Goal: Information Seeking & Learning: Learn about a topic

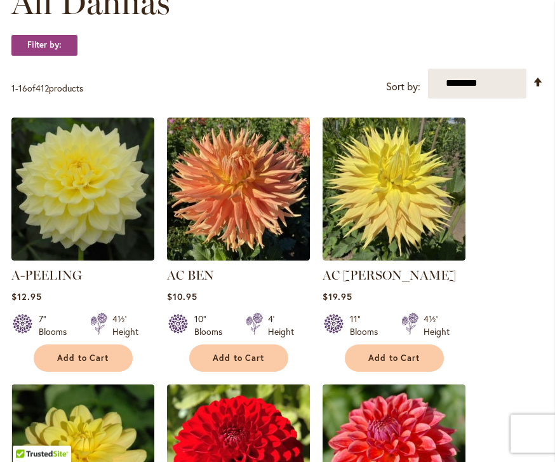
scroll to position [402, 0]
click at [497, 88] on select "**********" at bounding box center [477, 84] width 98 height 30
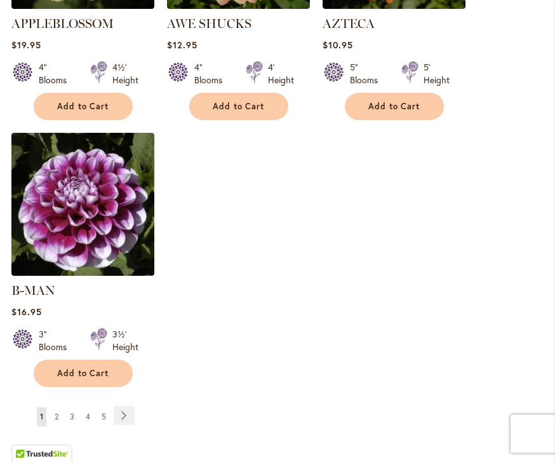
scroll to position [1738, 0]
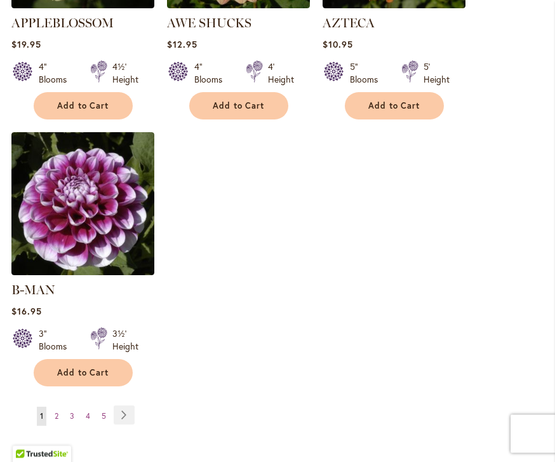
click at [127, 406] on link "Page Next" at bounding box center [124, 415] width 21 height 19
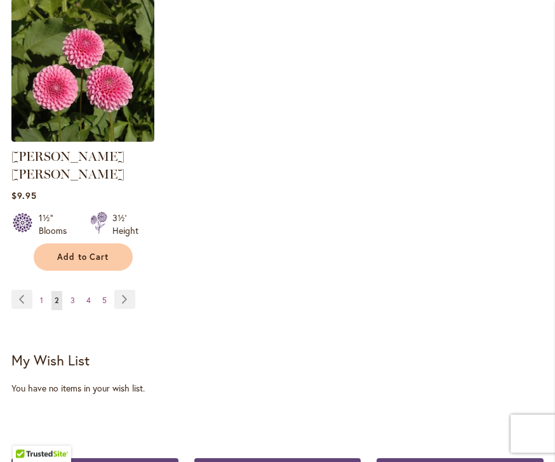
scroll to position [1856, 0]
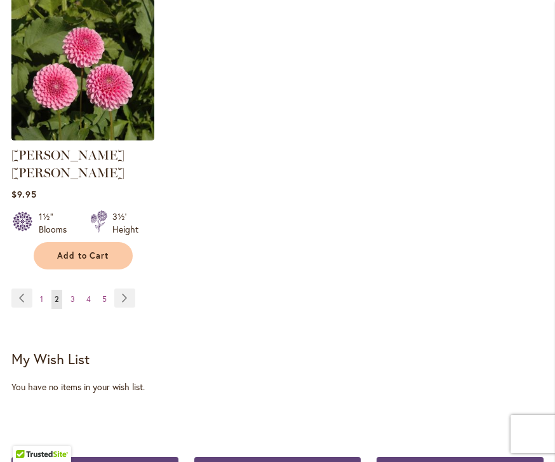
click at [91, 290] on link "Page 4" at bounding box center [88, 299] width 11 height 19
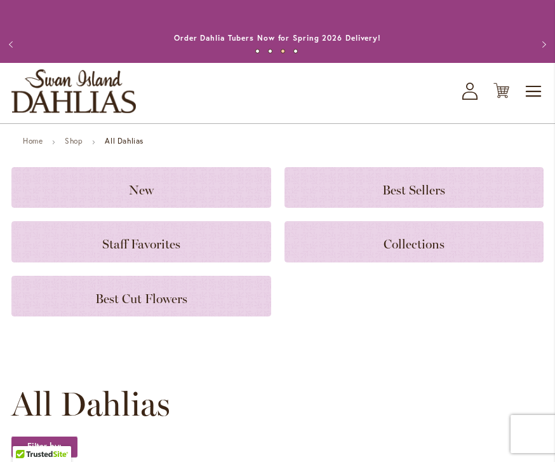
click at [124, 139] on strong "All Dahlias" at bounding box center [124, 141] width 39 height 10
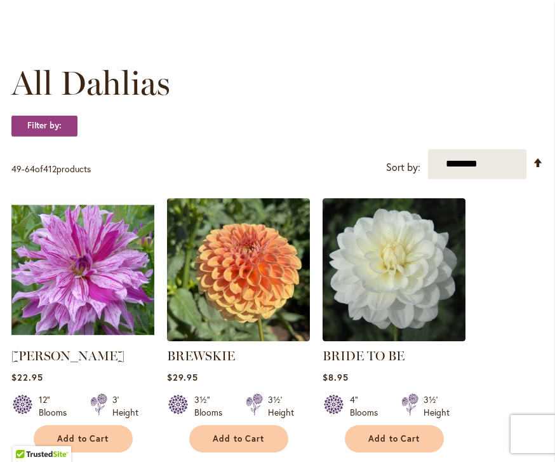
scroll to position [335, 0]
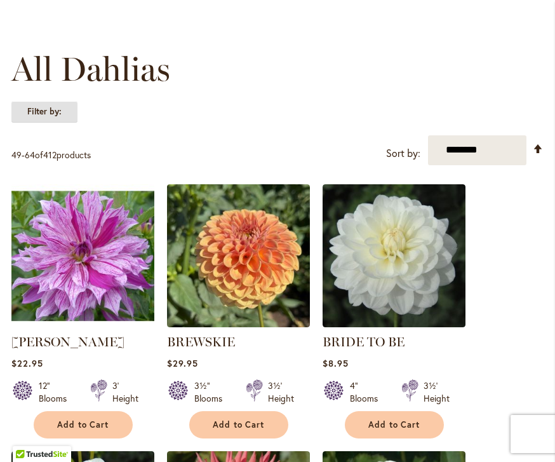
click at [44, 107] on strong "Filter by:" at bounding box center [44, 112] width 66 height 22
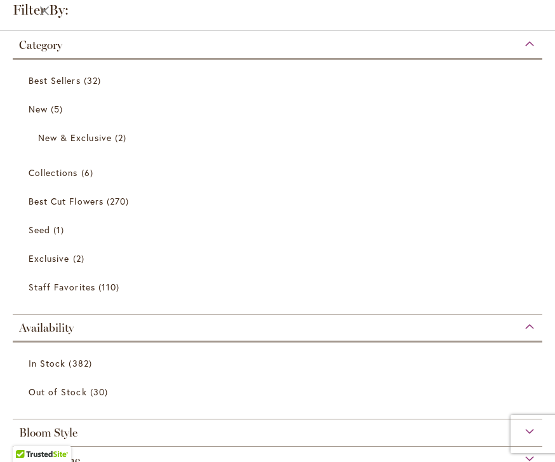
scroll to position [0, 0]
click at [534, 52] on div "Category" at bounding box center [278, 42] width 530 height 20
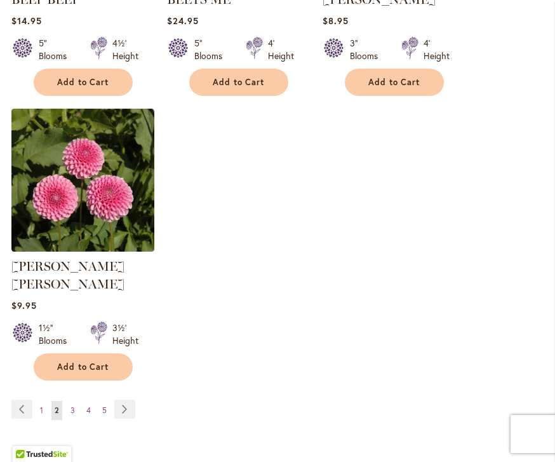
scroll to position [1743, 0]
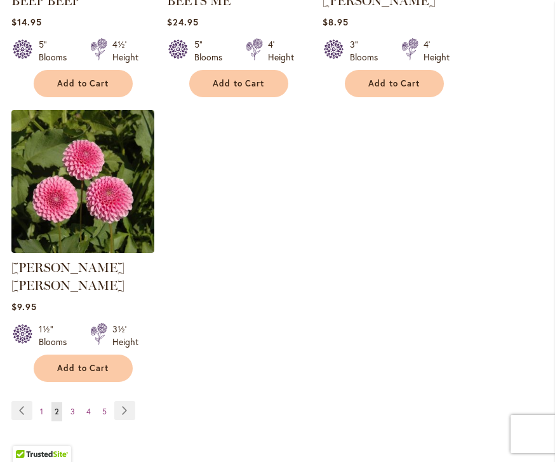
click at [89, 402] on link "Page 4" at bounding box center [88, 411] width 11 height 19
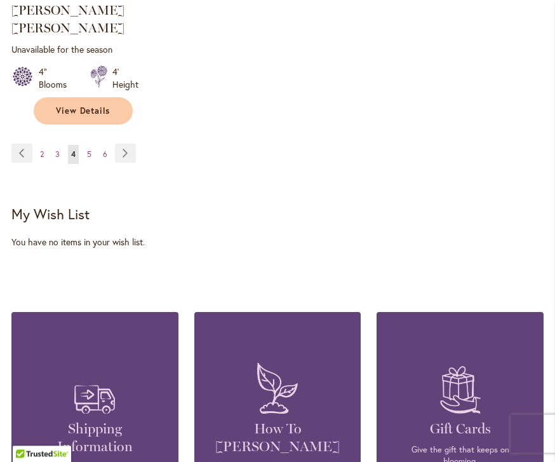
scroll to position [2019, 0]
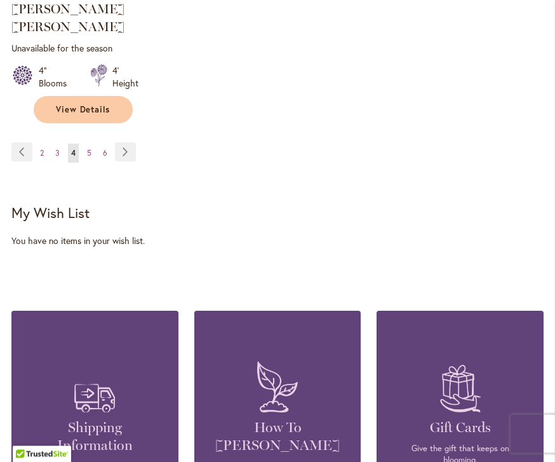
click at [125, 143] on link "Page Next" at bounding box center [125, 152] width 21 height 19
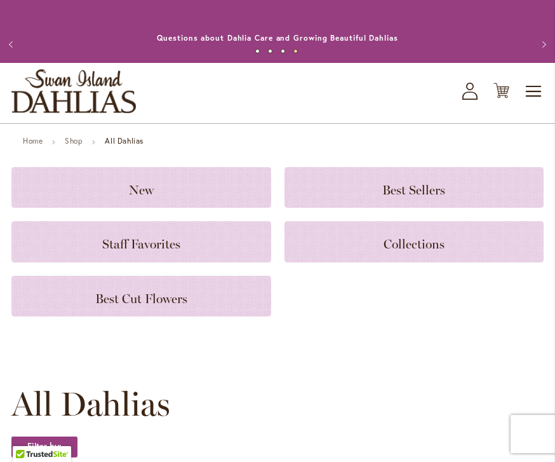
click at [535, 93] on span "Toggle Nav" at bounding box center [534, 91] width 19 height 25
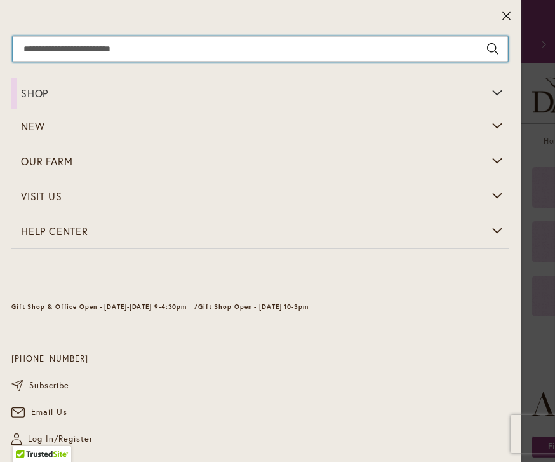
click at [298, 51] on input "Search" at bounding box center [261, 48] width 496 height 25
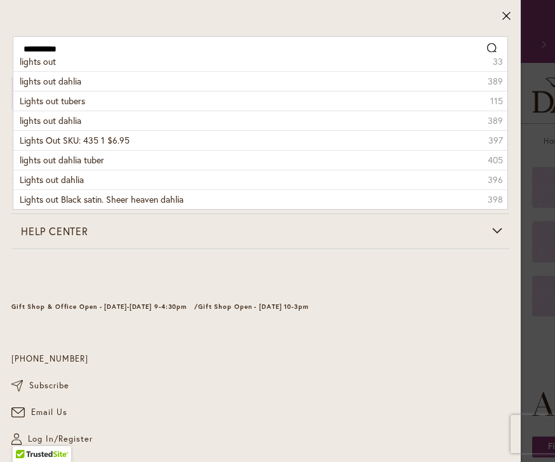
click at [80, 79] on span "lights out dahlia" at bounding box center [51, 81] width 62 height 12
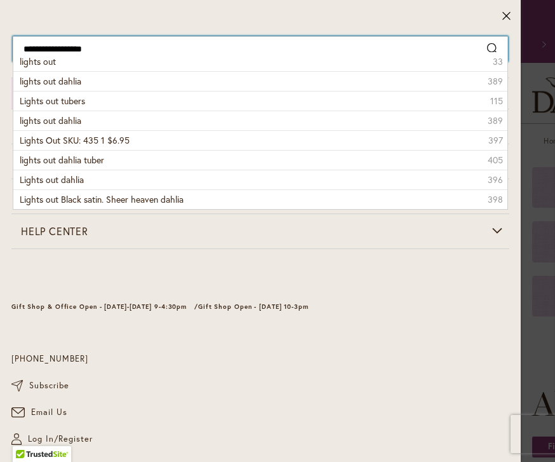
type input "**********"
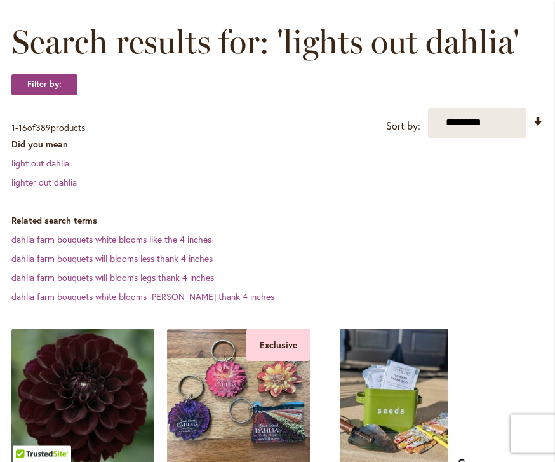
scroll to position [272, 0]
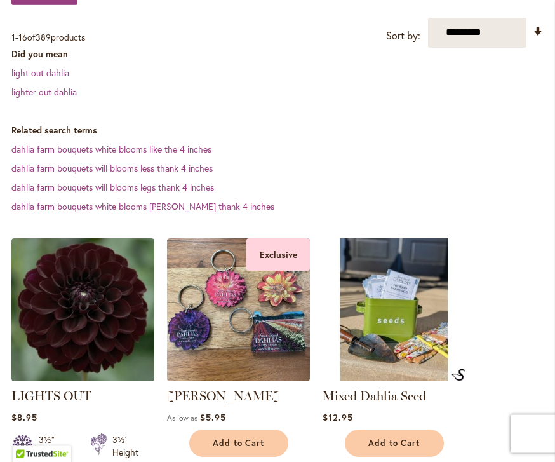
click at [68, 349] on img at bounding box center [82, 310] width 143 height 143
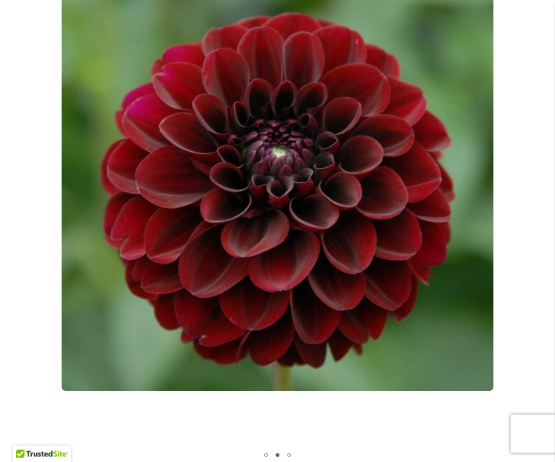
scroll to position [277, 0]
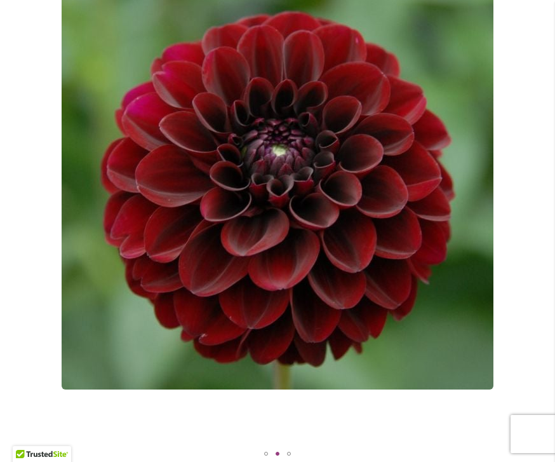
click at [415, 252] on div "LIGHTS OUT" at bounding box center [277, 167] width 532 height 554
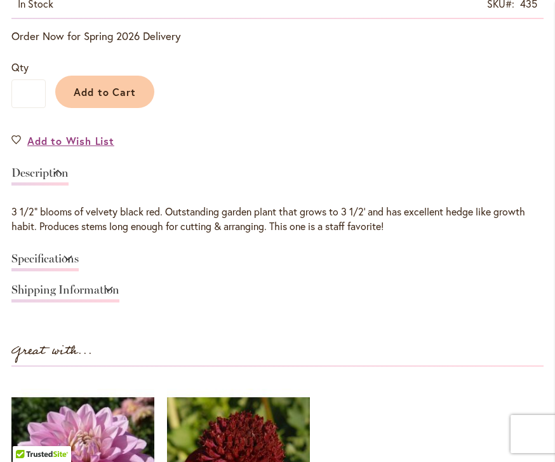
scroll to position [849, 0]
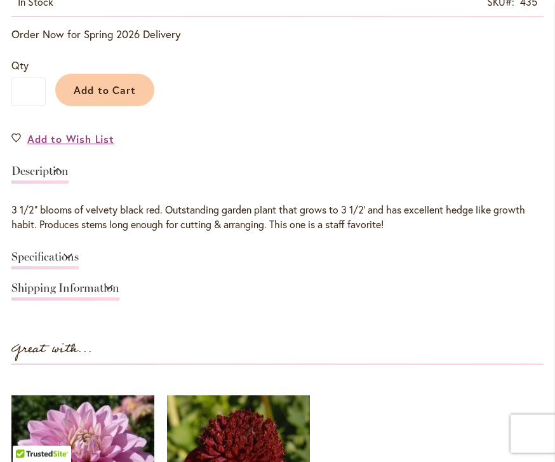
click at [79, 255] on link "Specifications" at bounding box center [44, 261] width 67 height 18
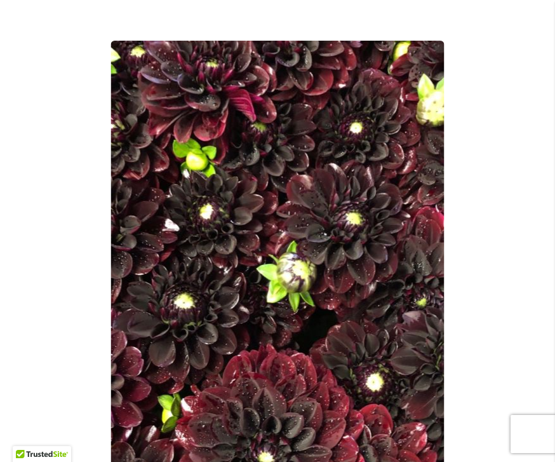
scroll to position [0, 0]
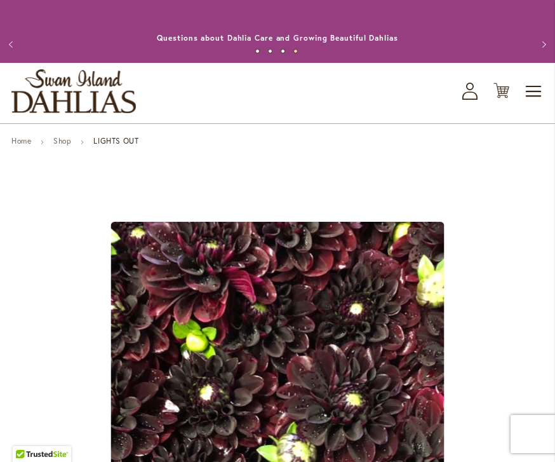
click at [536, 91] on span "Toggle Nav" at bounding box center [534, 91] width 19 height 25
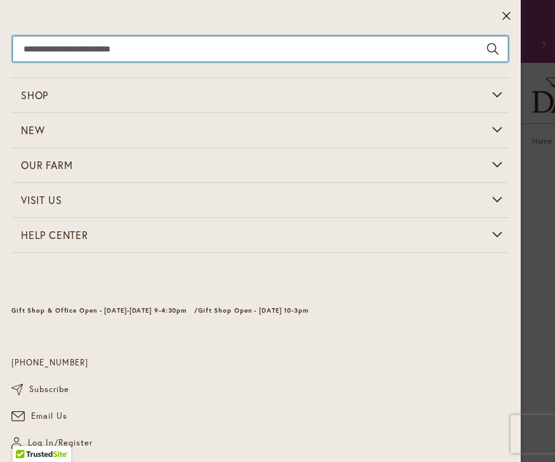
click at [217, 51] on input "Search" at bounding box center [261, 48] width 496 height 25
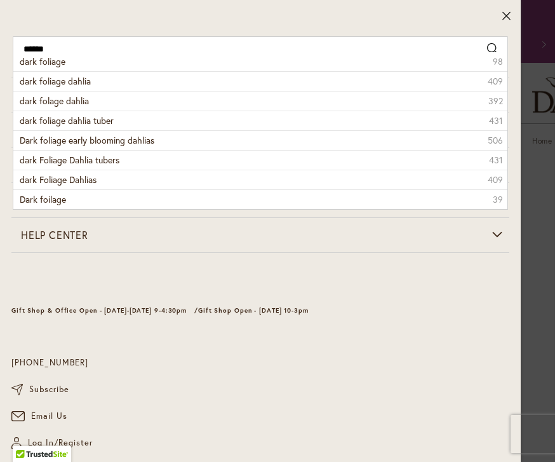
click at [92, 82] on li "dark foliage dahlia 409" at bounding box center [260, 81] width 494 height 20
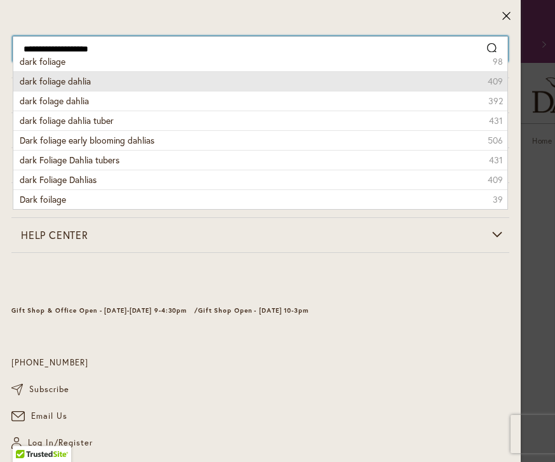
type input "**********"
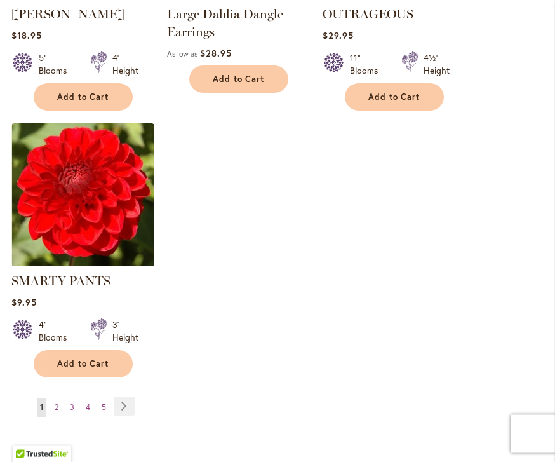
scroll to position [1759, 0]
click at [126, 396] on link "Page Next" at bounding box center [124, 405] width 21 height 19
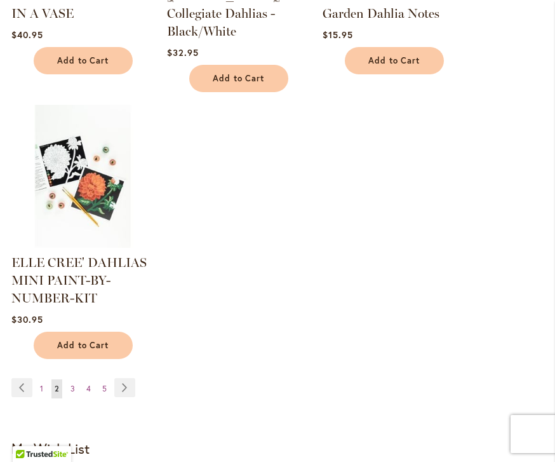
scroll to position [1843, 0]
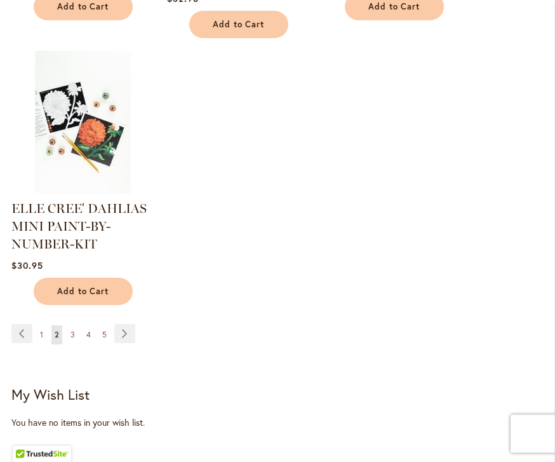
click at [126, 339] on link "Page Next" at bounding box center [124, 334] width 21 height 19
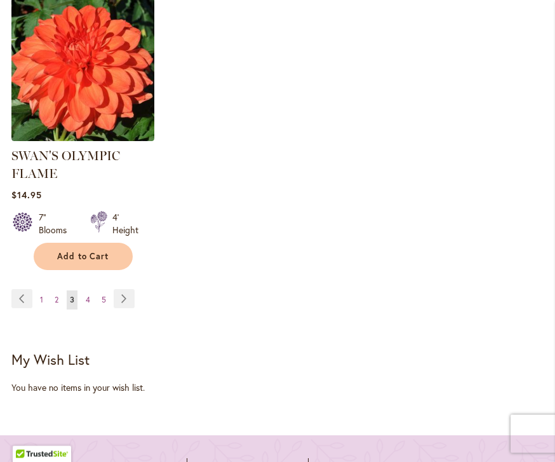
scroll to position [1901, 0]
click at [126, 289] on link "Page Next" at bounding box center [124, 298] width 21 height 19
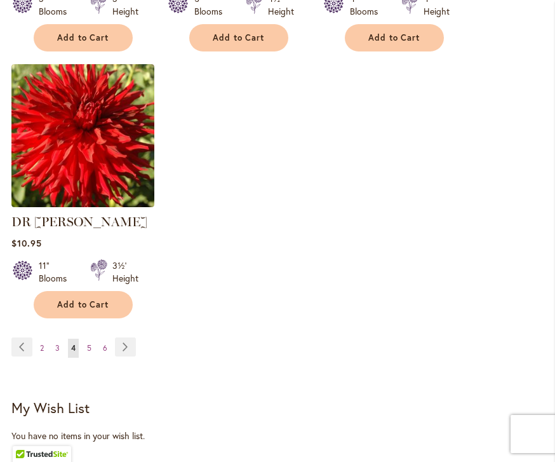
scroll to position [1858, 0]
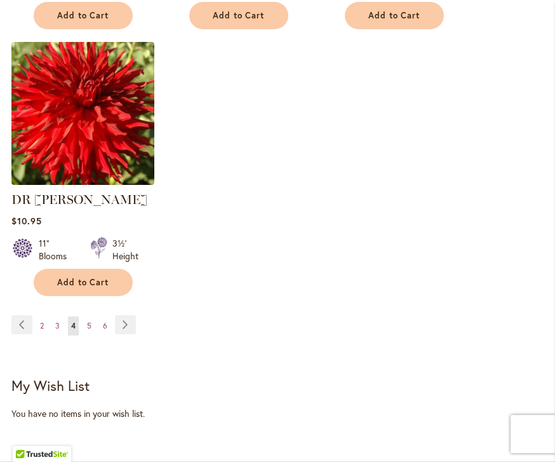
click at [124, 315] on link "Page Next" at bounding box center [125, 324] width 21 height 19
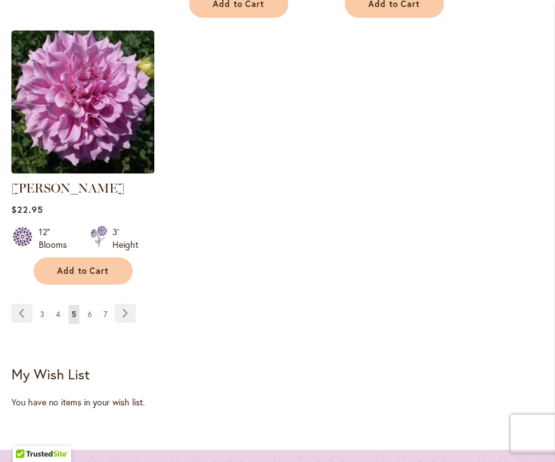
scroll to position [1851, 0]
click at [127, 304] on link "Page Next" at bounding box center [125, 313] width 21 height 19
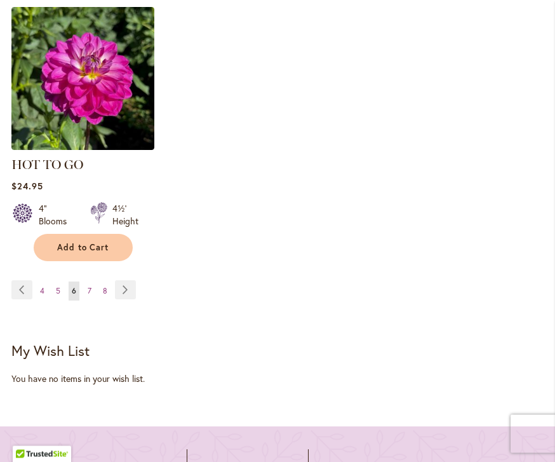
scroll to position [1875, 0]
click at [133, 290] on link "Page Next" at bounding box center [125, 289] width 21 height 19
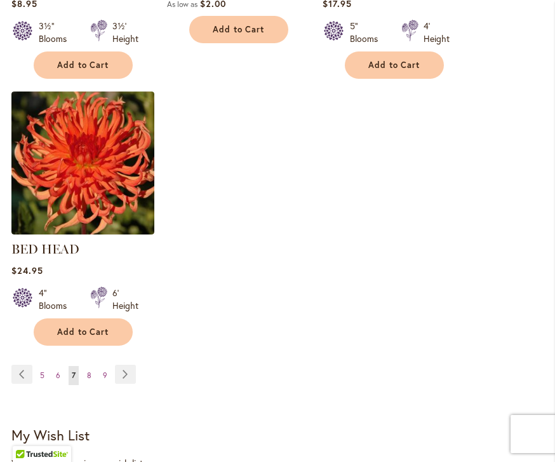
scroll to position [1830, 0]
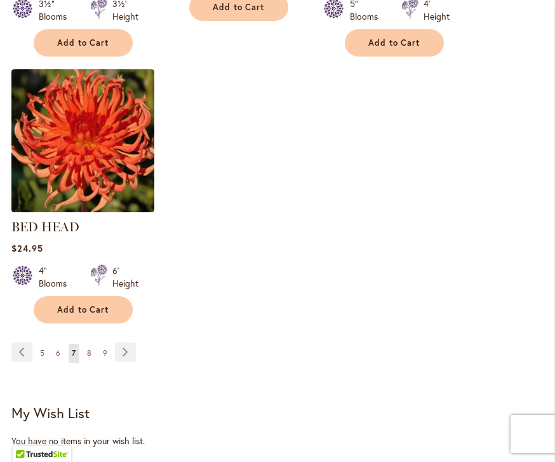
click at [120, 342] on link "Page Next" at bounding box center [125, 351] width 21 height 19
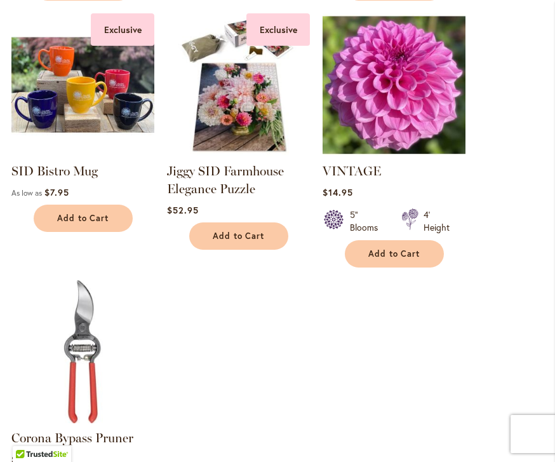
scroll to position [1630, 0]
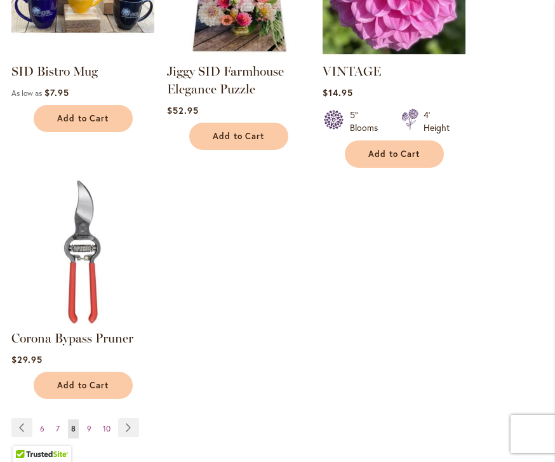
click at [128, 425] on link "Page Next" at bounding box center [128, 427] width 21 height 19
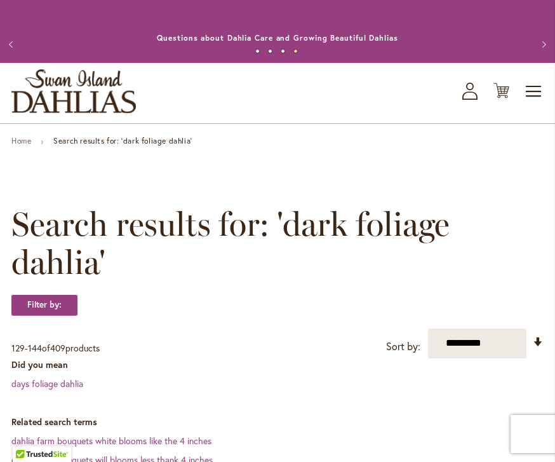
click at [536, 89] on span "Toggle Nav" at bounding box center [534, 91] width 19 height 25
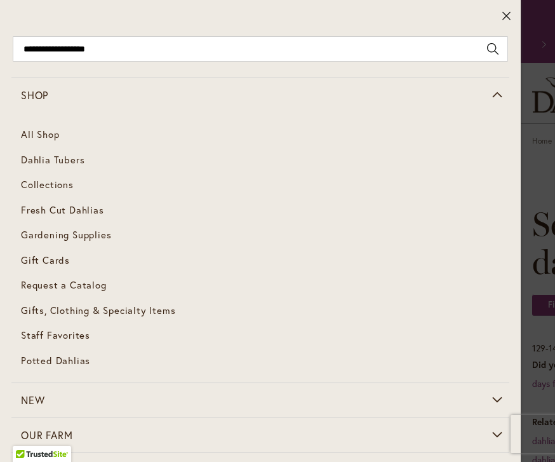
click at [81, 162] on span "Dahlia Tubers" at bounding box center [53, 159] width 64 height 13
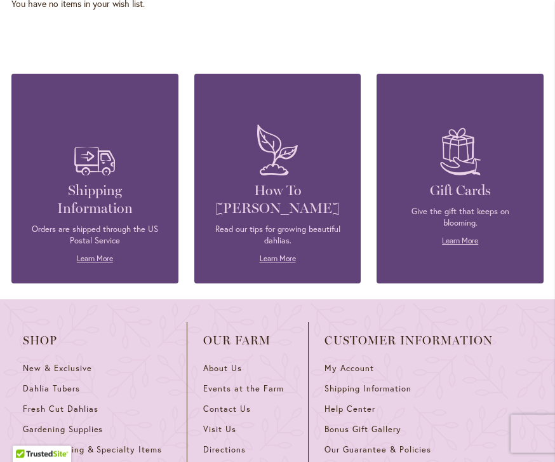
scroll to position [2239, 0]
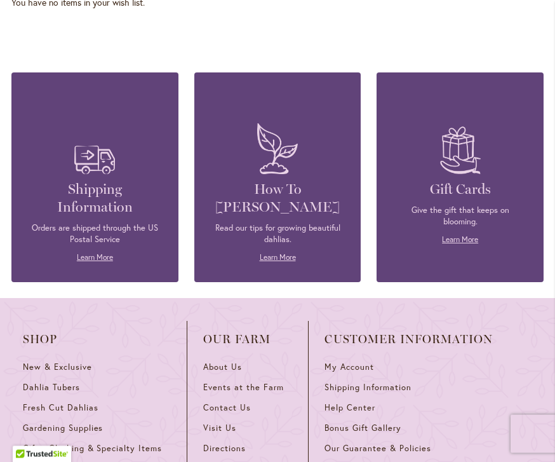
click at [299, 223] on p "Read our tips for growing beautiful dahlias." at bounding box center [277, 234] width 129 height 23
click at [286, 252] on link "Learn More" at bounding box center [278, 257] width 36 height 10
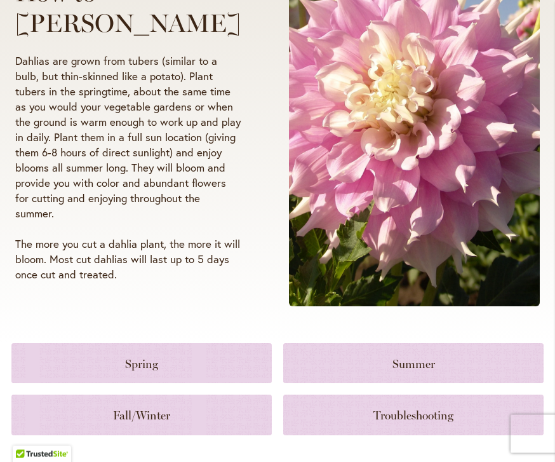
scroll to position [236, 0]
click at [111, 421] on link at bounding box center [141, 415] width 260 height 40
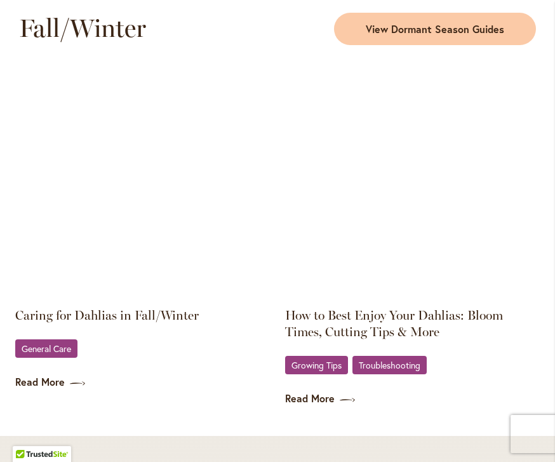
scroll to position [1868, 0]
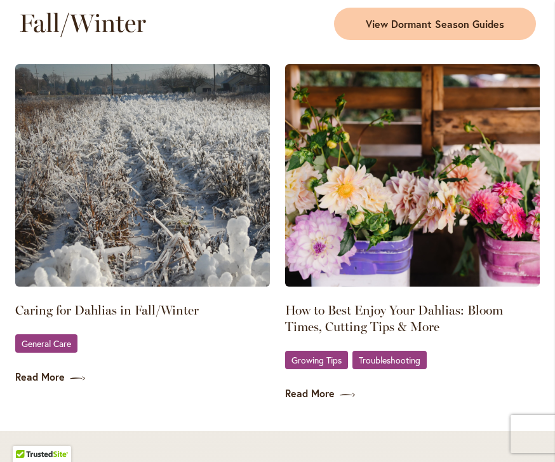
click at [110, 212] on img at bounding box center [142, 175] width 255 height 222
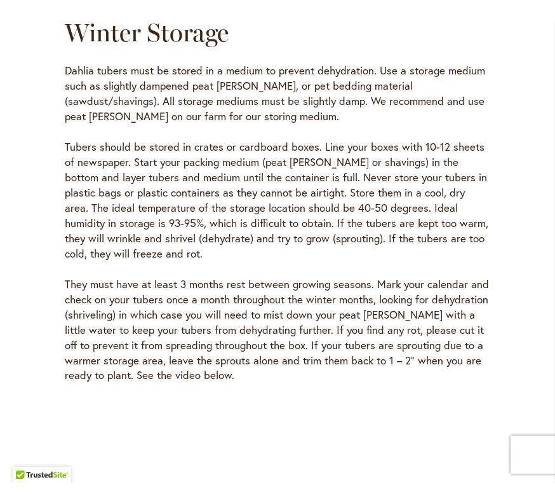
scroll to position [3560, 0]
